Goal: Task Accomplishment & Management: Manage account settings

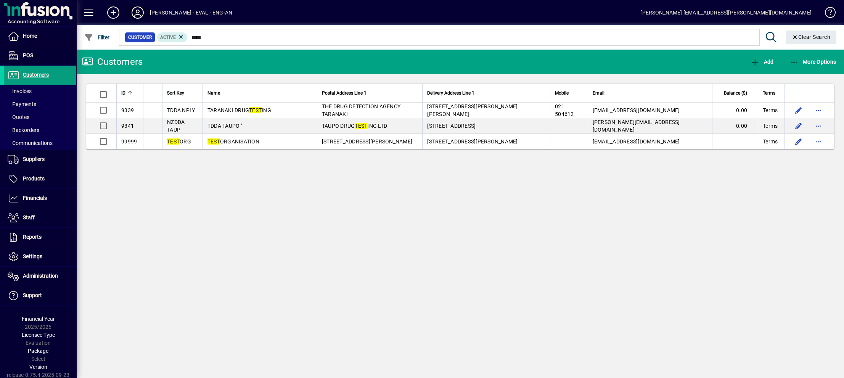
click at [134, 13] on icon at bounding box center [137, 12] width 15 height 12
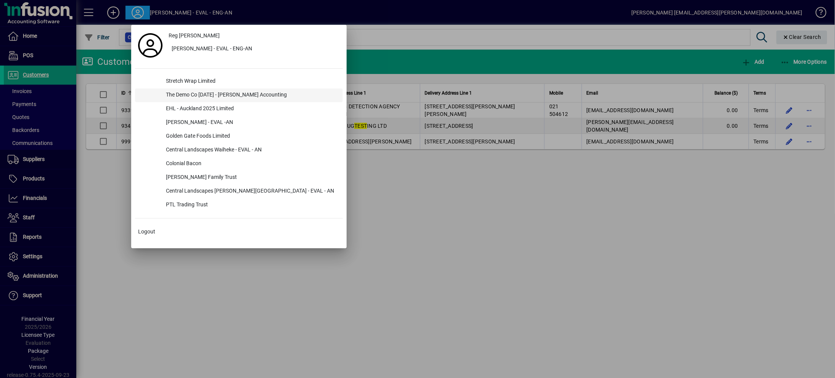
click at [200, 92] on div "The Demo Co [DATE] - [PERSON_NAME] Accounting" at bounding box center [251, 96] width 183 height 14
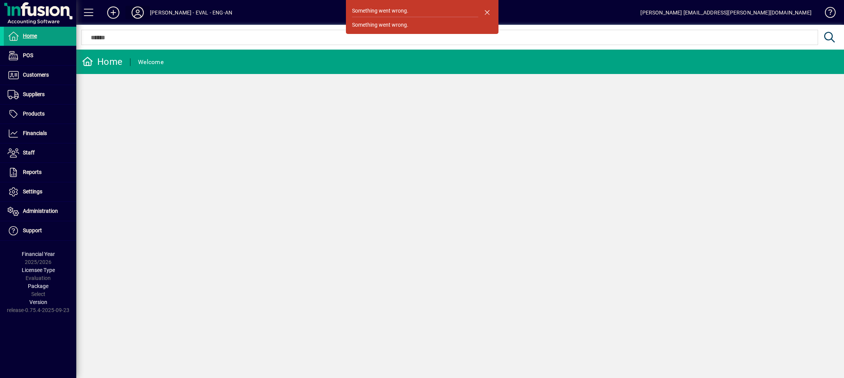
click at [138, 12] on icon at bounding box center [137, 12] width 15 height 12
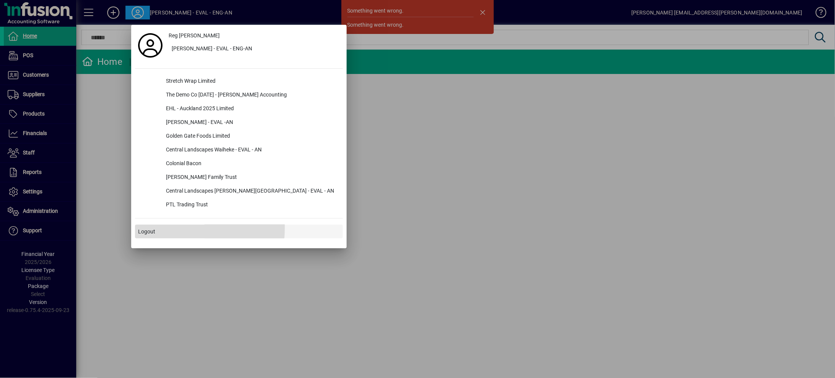
click at [148, 228] on span "Logout" at bounding box center [146, 232] width 17 height 8
